Goal: Information Seeking & Learning: Learn about a topic

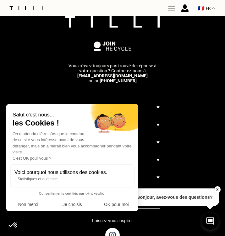
scroll to position [320, 0]
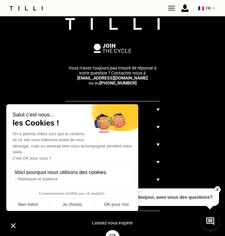
click at [25, 207] on button "Non merci" at bounding box center [28, 205] width 44 height 13
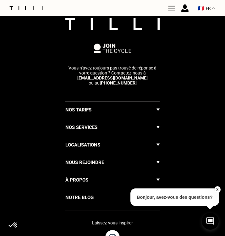
click at [158, 126] on img at bounding box center [157, 128] width 3 height 8
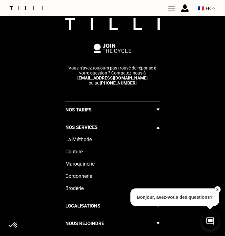
click at [86, 142] on div "La Méthode" at bounding box center [112, 142] width 94 height 12
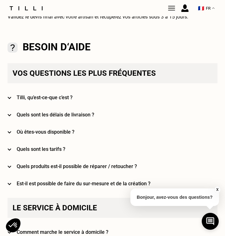
scroll to position [346, 0]
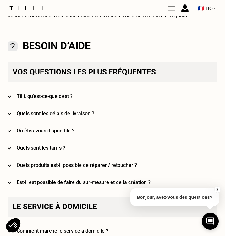
click at [82, 133] on h4 "Où êtes-vous disponible ?" at bounding box center [117, 131] width 200 height 6
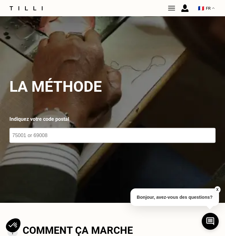
scroll to position [0, 0]
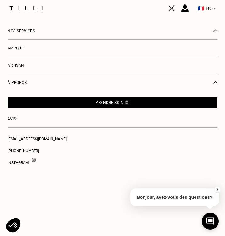
click at [174, 7] on img at bounding box center [171, 8] width 7 height 7
click at [98, 34] on div "Nos services" at bounding box center [113, 31] width 210 height 17
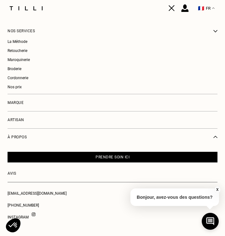
click at [43, 107] on link "Marque" at bounding box center [113, 102] width 210 height 17
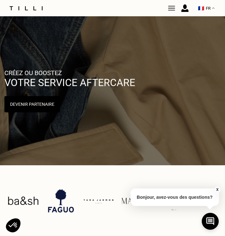
click at [169, 8] on img at bounding box center [171, 8] width 7 height 7
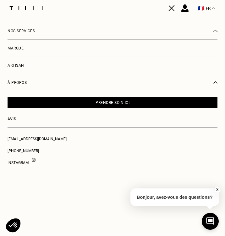
click at [62, 48] on h3 "Marque" at bounding box center [113, 48] width 210 height 4
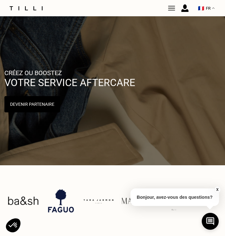
click at [174, 6] on img at bounding box center [171, 8] width 7 height 7
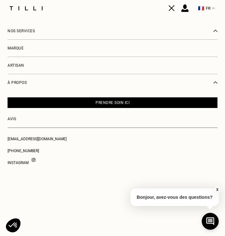
click at [92, 32] on div "Nos services" at bounding box center [113, 31] width 210 height 17
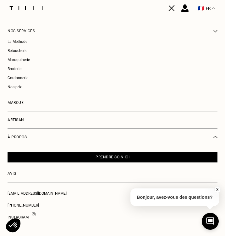
click at [21, 50] on div "Retoucherie" at bounding box center [113, 53] width 210 height 9
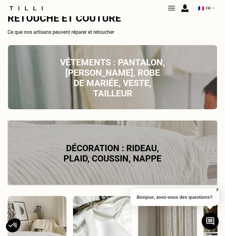
scroll to position [491, 0]
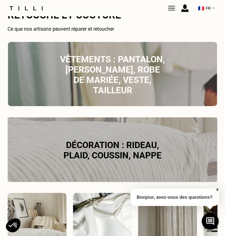
click at [50, 85] on img at bounding box center [113, 74] width 210 height 64
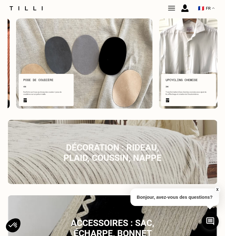
scroll to position [592, 0]
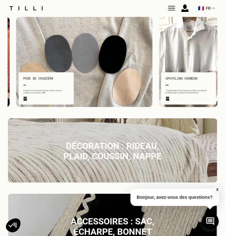
click at [57, 158] on img at bounding box center [113, 151] width 210 height 64
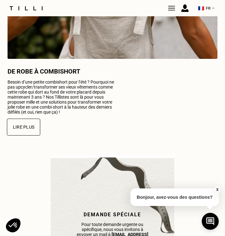
scroll to position [1432, 0]
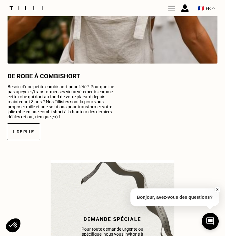
click at [29, 134] on button "Lire plus" at bounding box center [23, 132] width 33 height 17
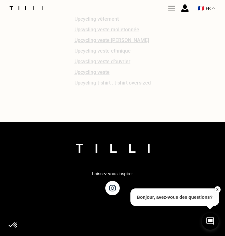
scroll to position [2669, 0]
click at [101, 54] on link "Upcycling veste ethnique" at bounding box center [112, 51] width 76 height 6
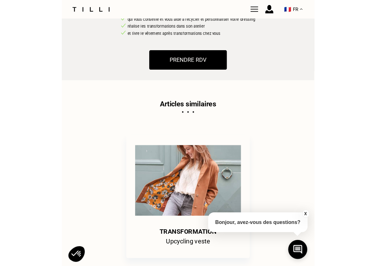
scroll to position [474, 0]
